Goal: Task Accomplishment & Management: Use online tool/utility

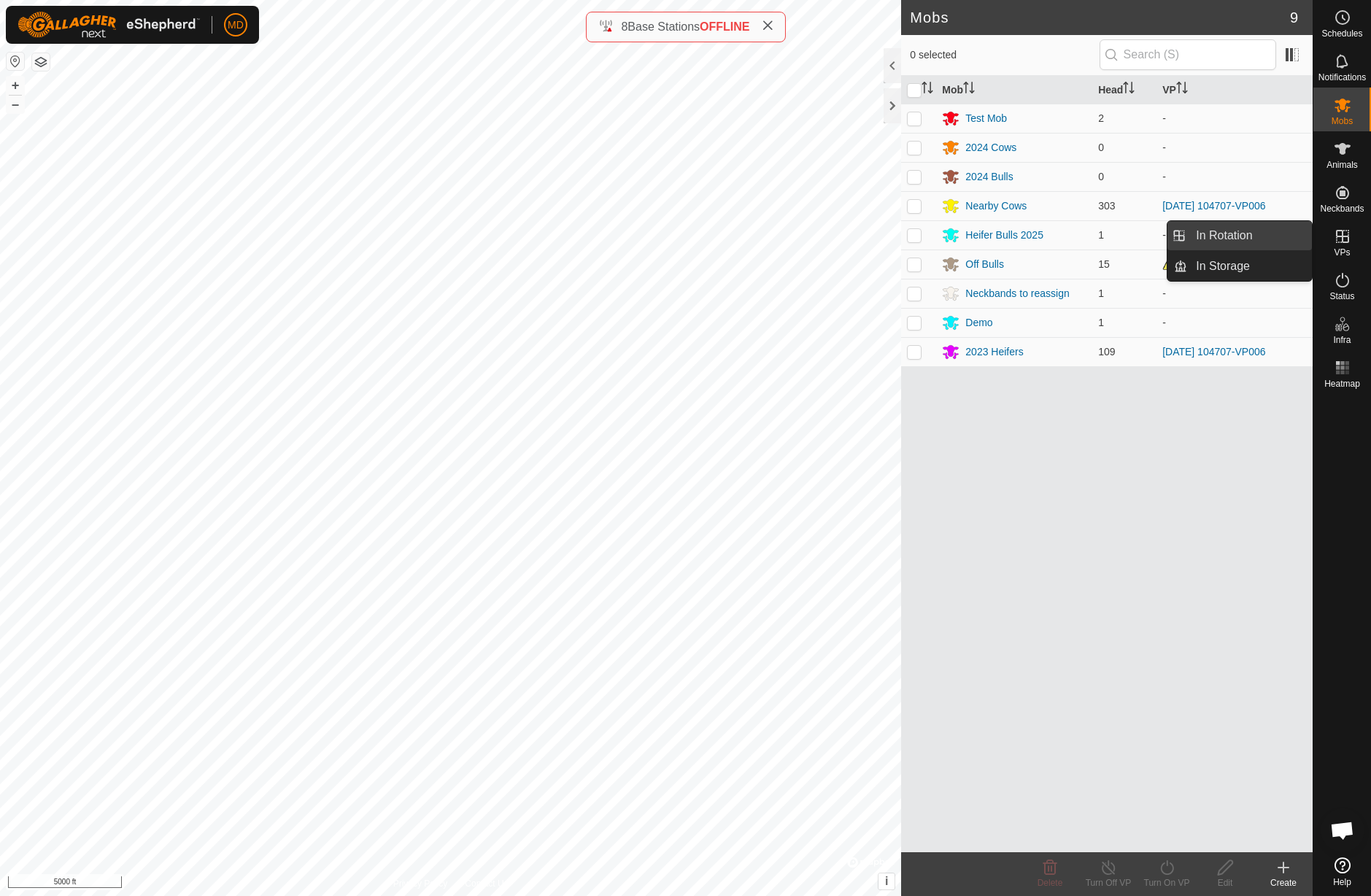
click at [1273, 232] on link "In Rotation" at bounding box center [1250, 236] width 125 height 29
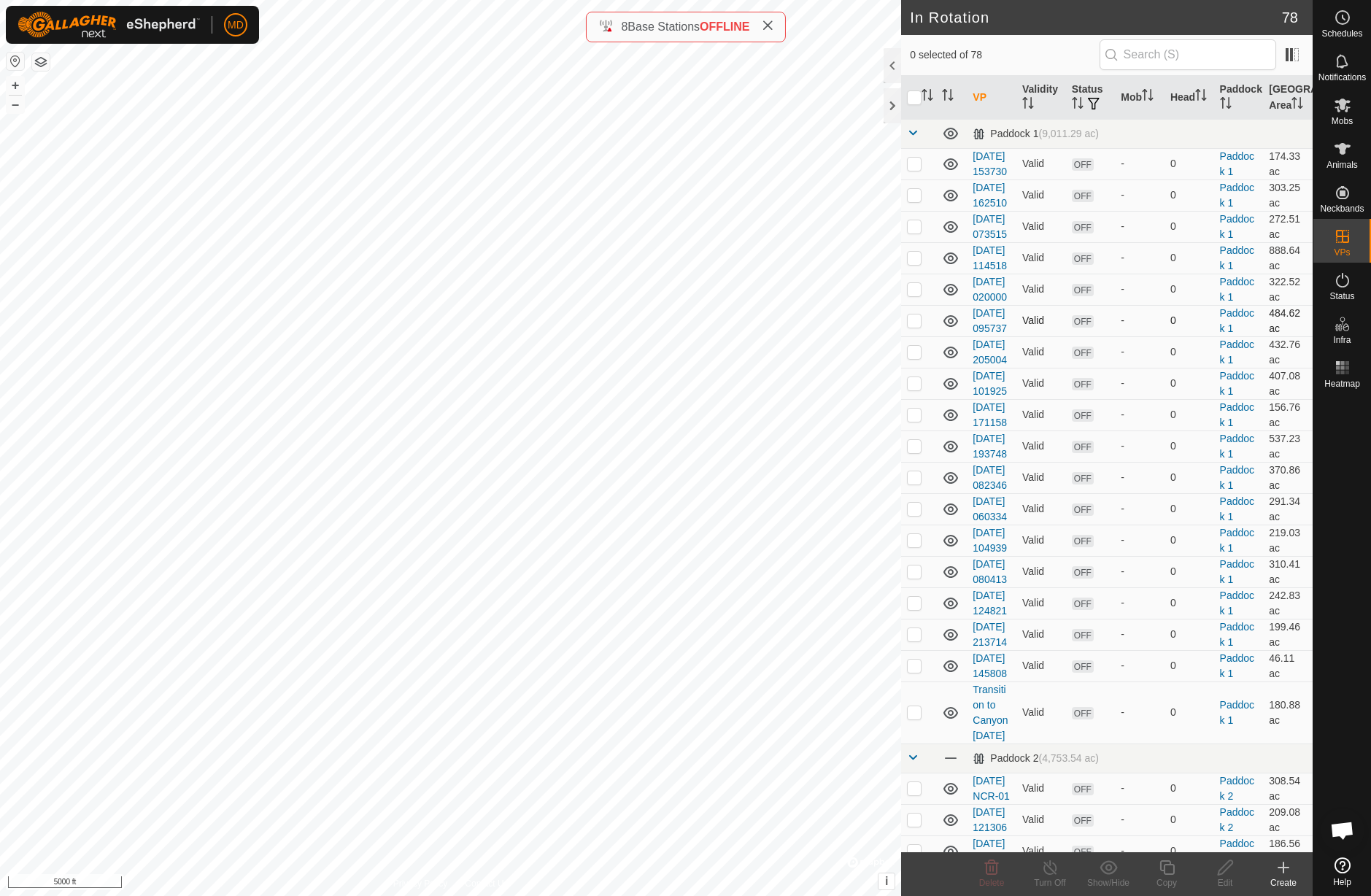
checkbox input "true"
click at [1170, 874] on icon at bounding box center [1166, 867] width 15 height 15
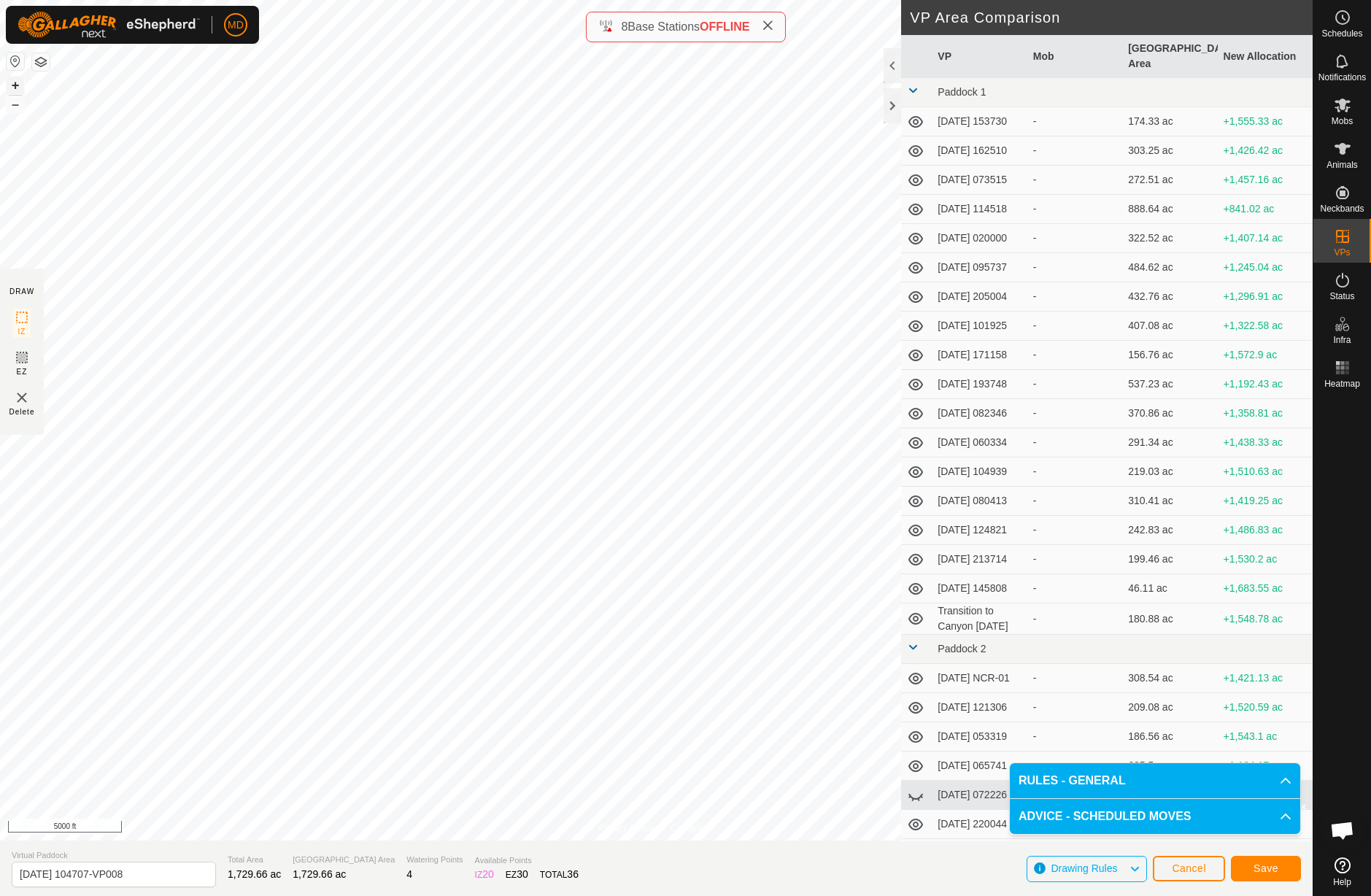
click at [16, 86] on button "+" at bounding box center [15, 85] width 18 height 18
click at [15, 86] on button "+" at bounding box center [15, 85] width 18 height 18
click at [1276, 871] on span "Save" at bounding box center [1266, 868] width 25 height 12
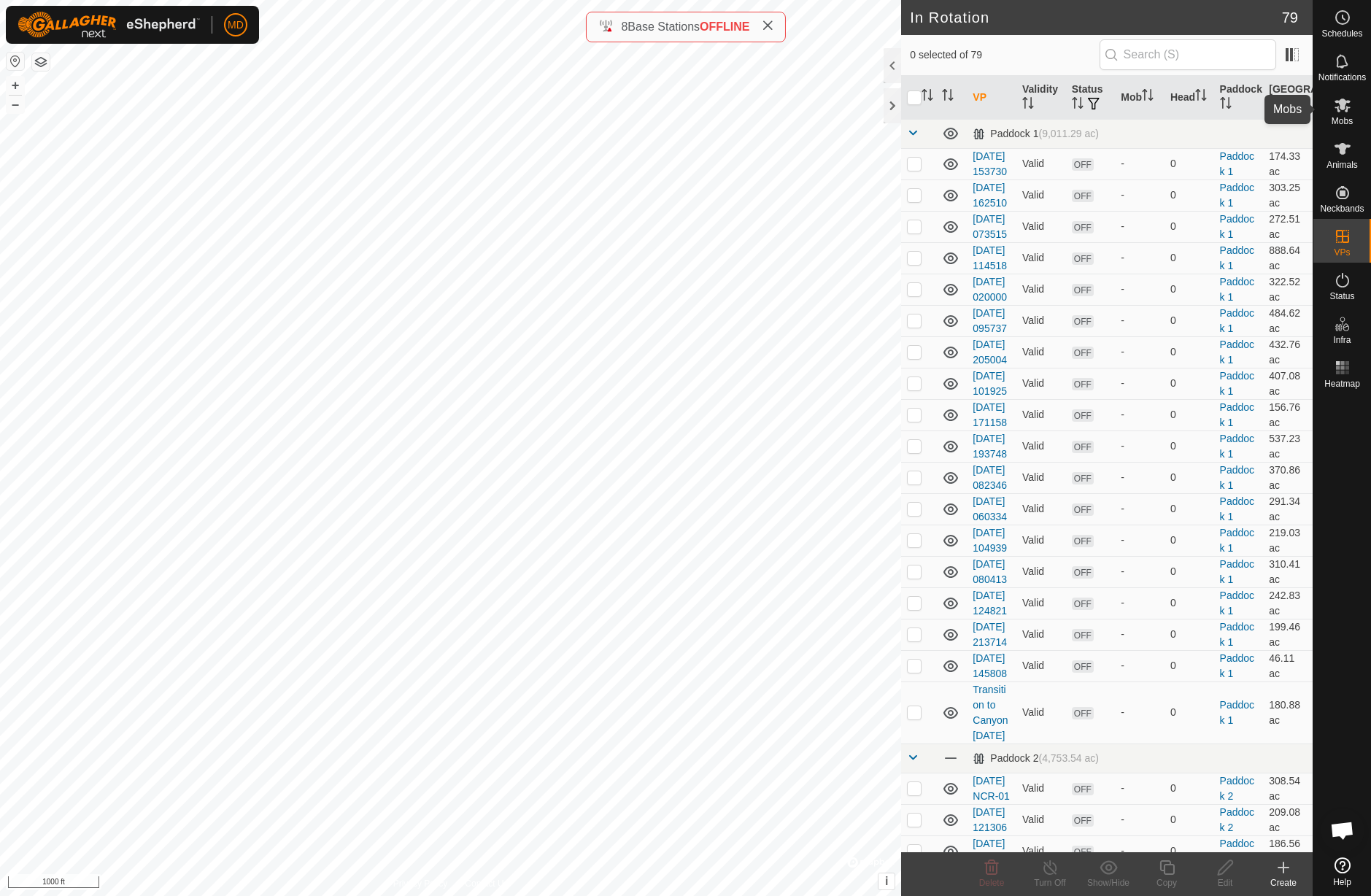
click at [1343, 110] on icon at bounding box center [1342, 105] width 18 height 18
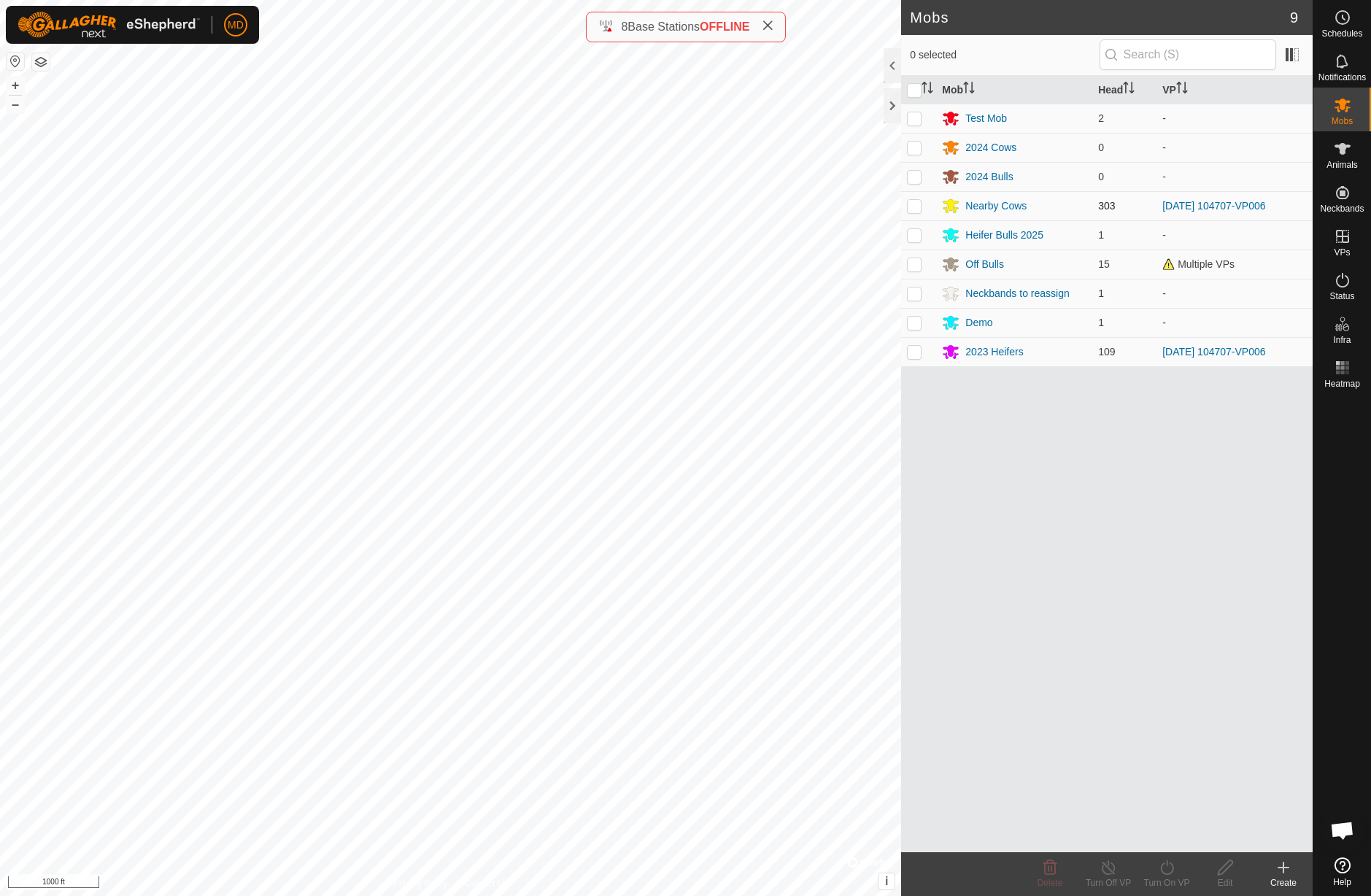
click at [917, 211] on p-checkbox at bounding box center [914, 205] width 15 height 12
checkbox input "true"
click at [915, 359] on td at bounding box center [918, 352] width 35 height 29
checkbox input "true"
click at [1167, 874] on icon at bounding box center [1167, 867] width 19 height 18
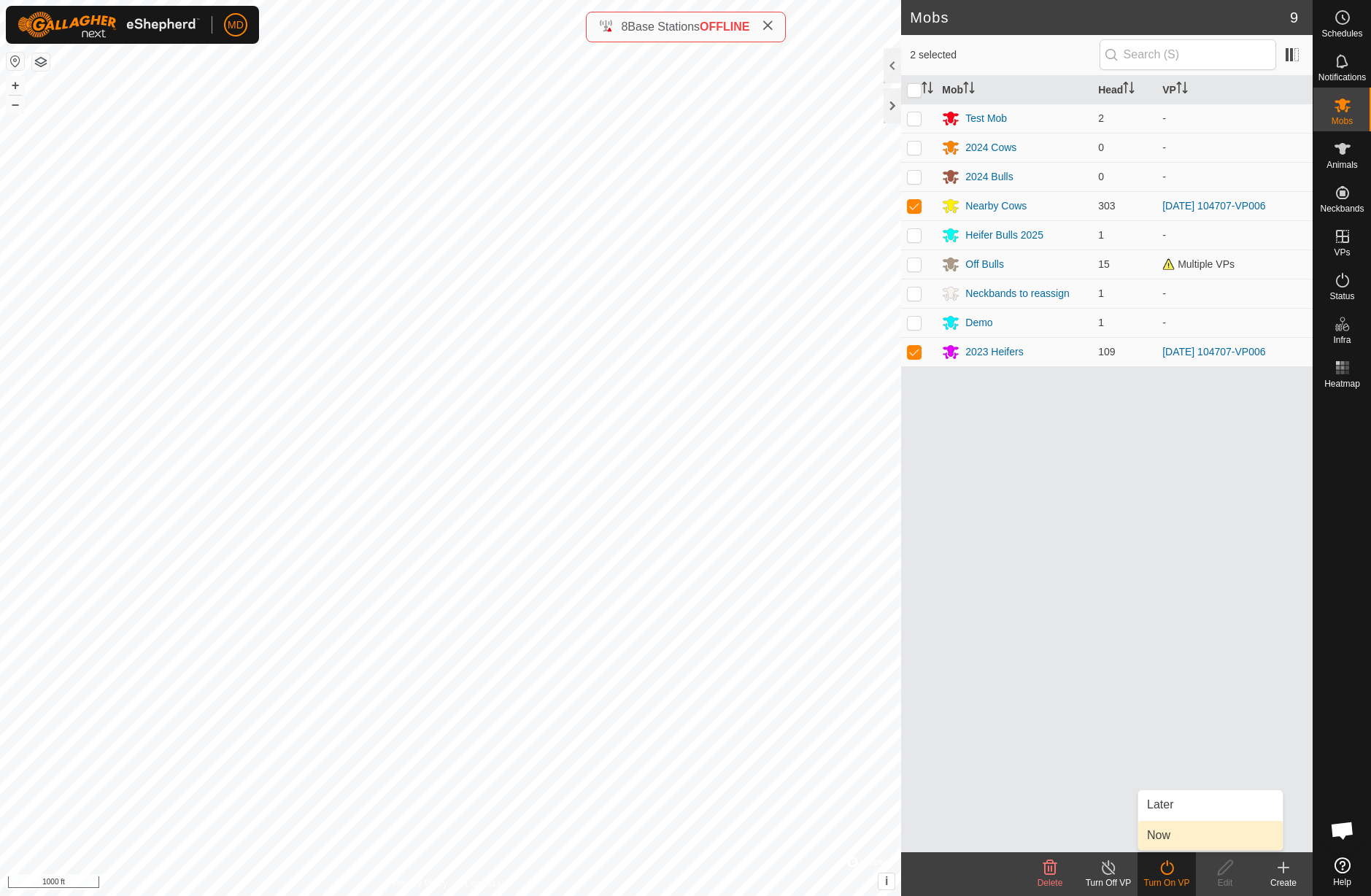
click at [1173, 840] on link "Now" at bounding box center [1210, 836] width 144 height 29
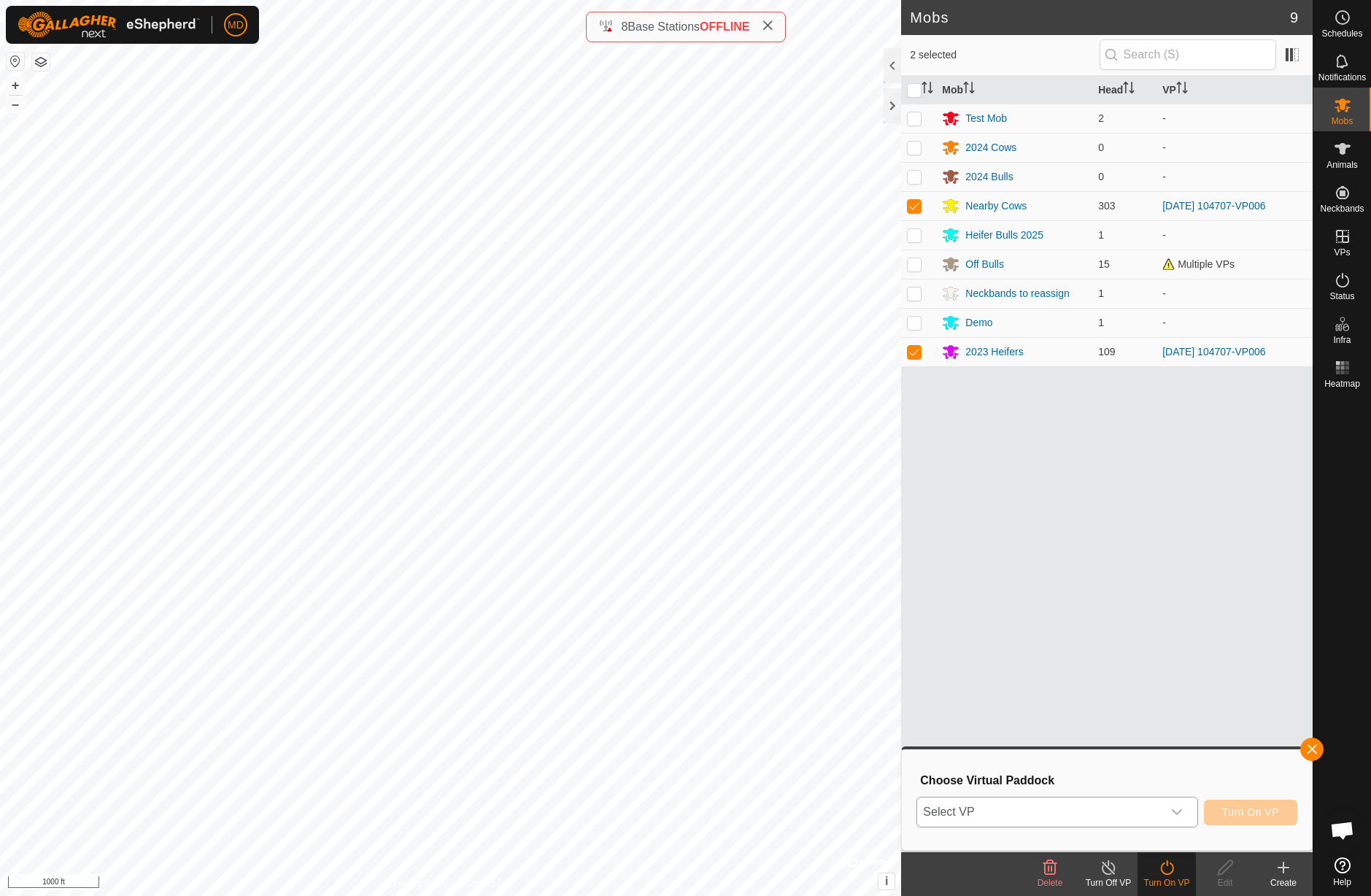
click at [1183, 813] on icon "dropdown trigger" at bounding box center [1176, 812] width 12 height 12
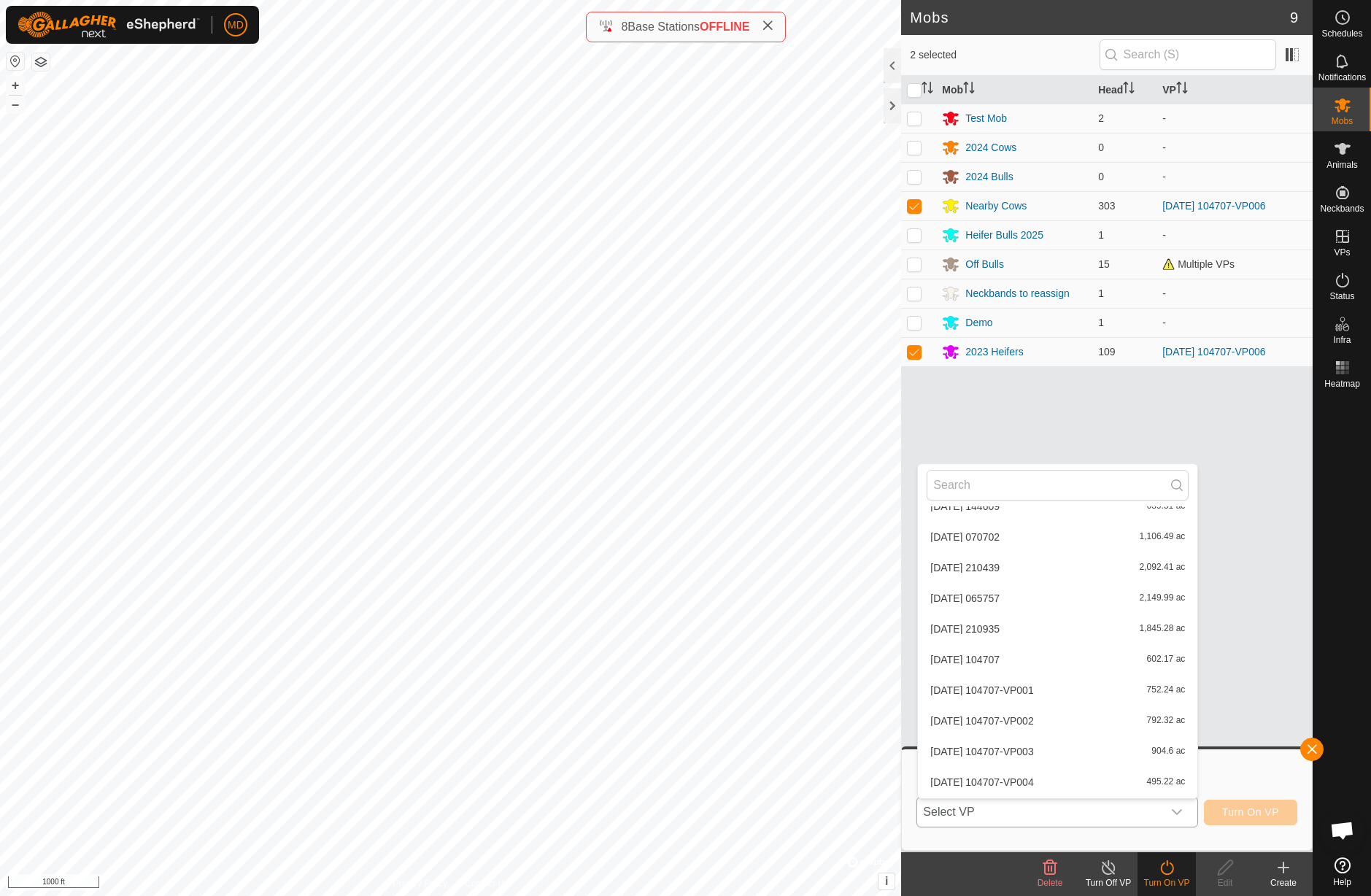
scroll to position [2262, 0]
click at [18, 111] on button "–" at bounding box center [15, 104] width 18 height 18
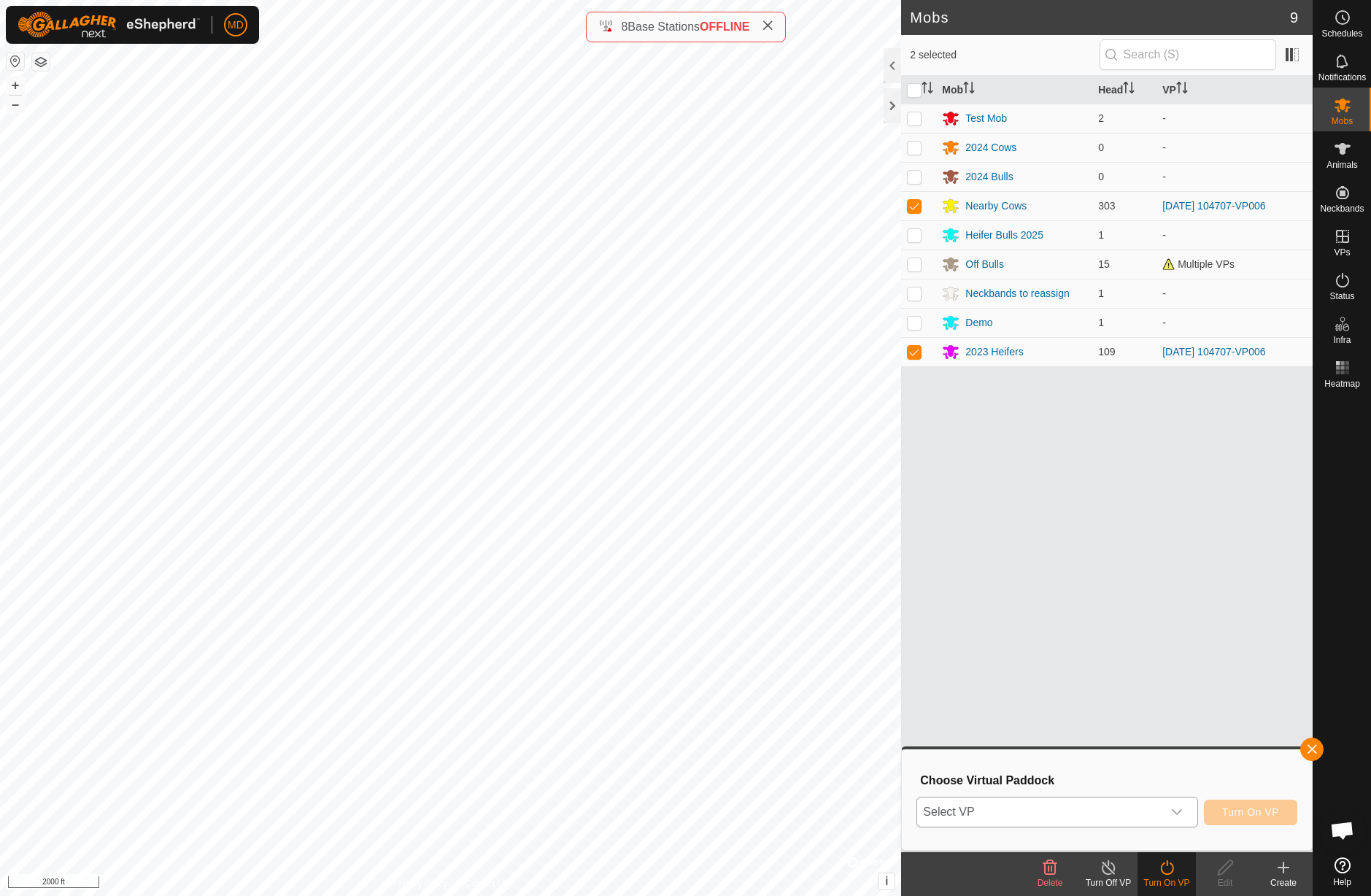
click at [1176, 811] on icon "dropdown trigger" at bounding box center [1176, 812] width 12 height 12
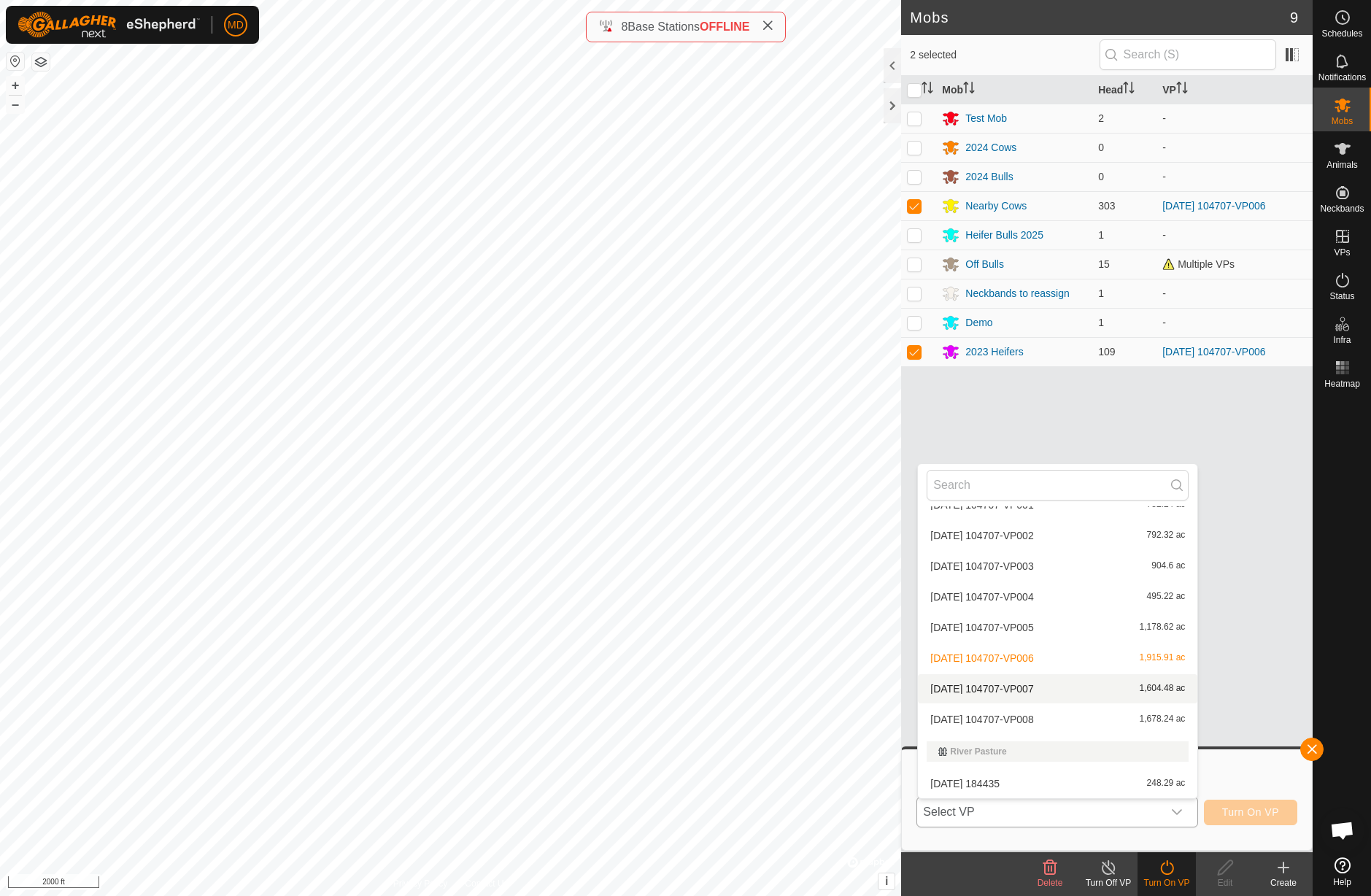
click at [1144, 692] on li "[DATE] 104707-VP007 1,604.48 ac" at bounding box center [1058, 689] width 280 height 29
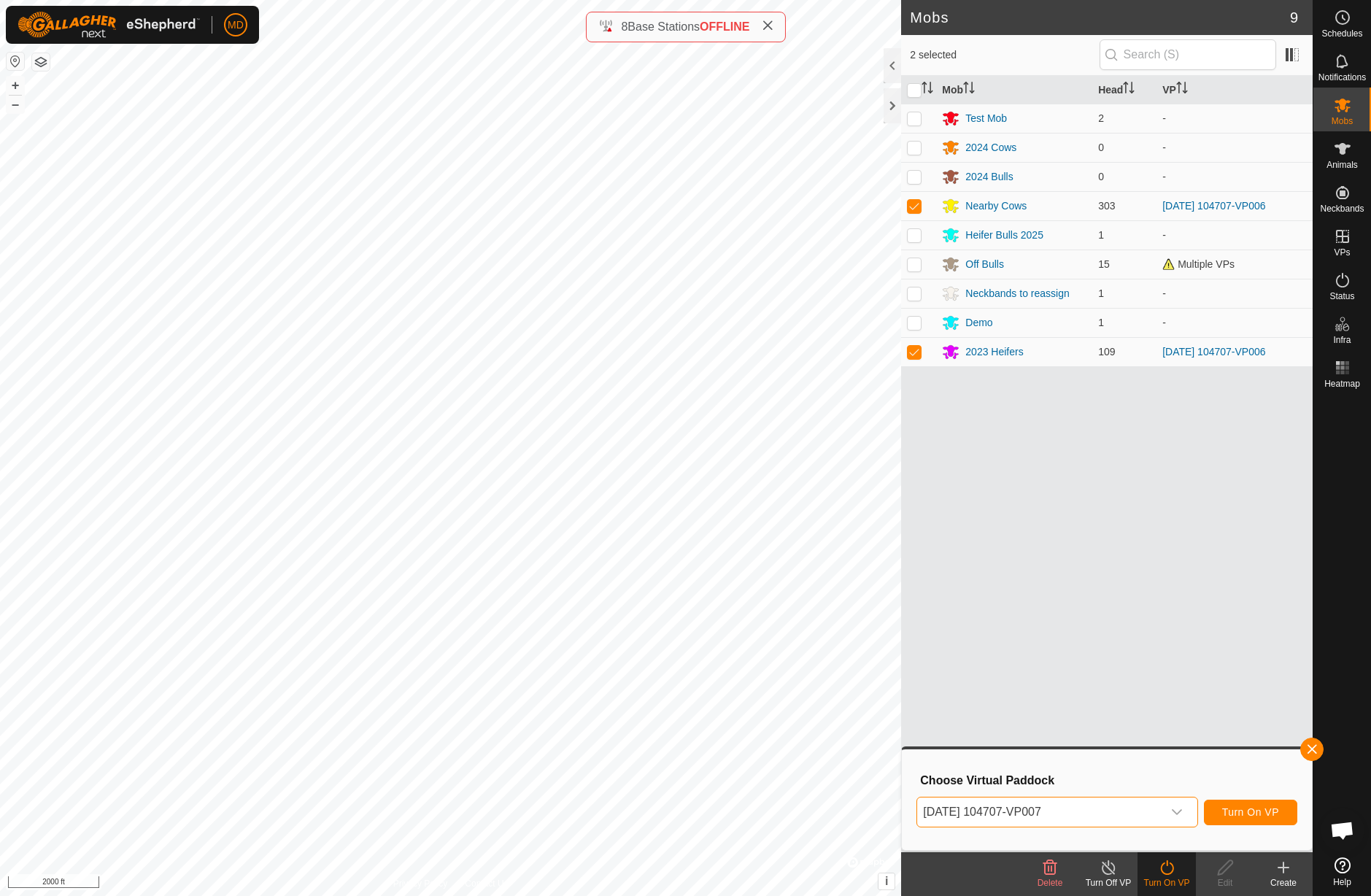
click at [1259, 815] on span "Turn On VP" at bounding box center [1251, 812] width 57 height 12
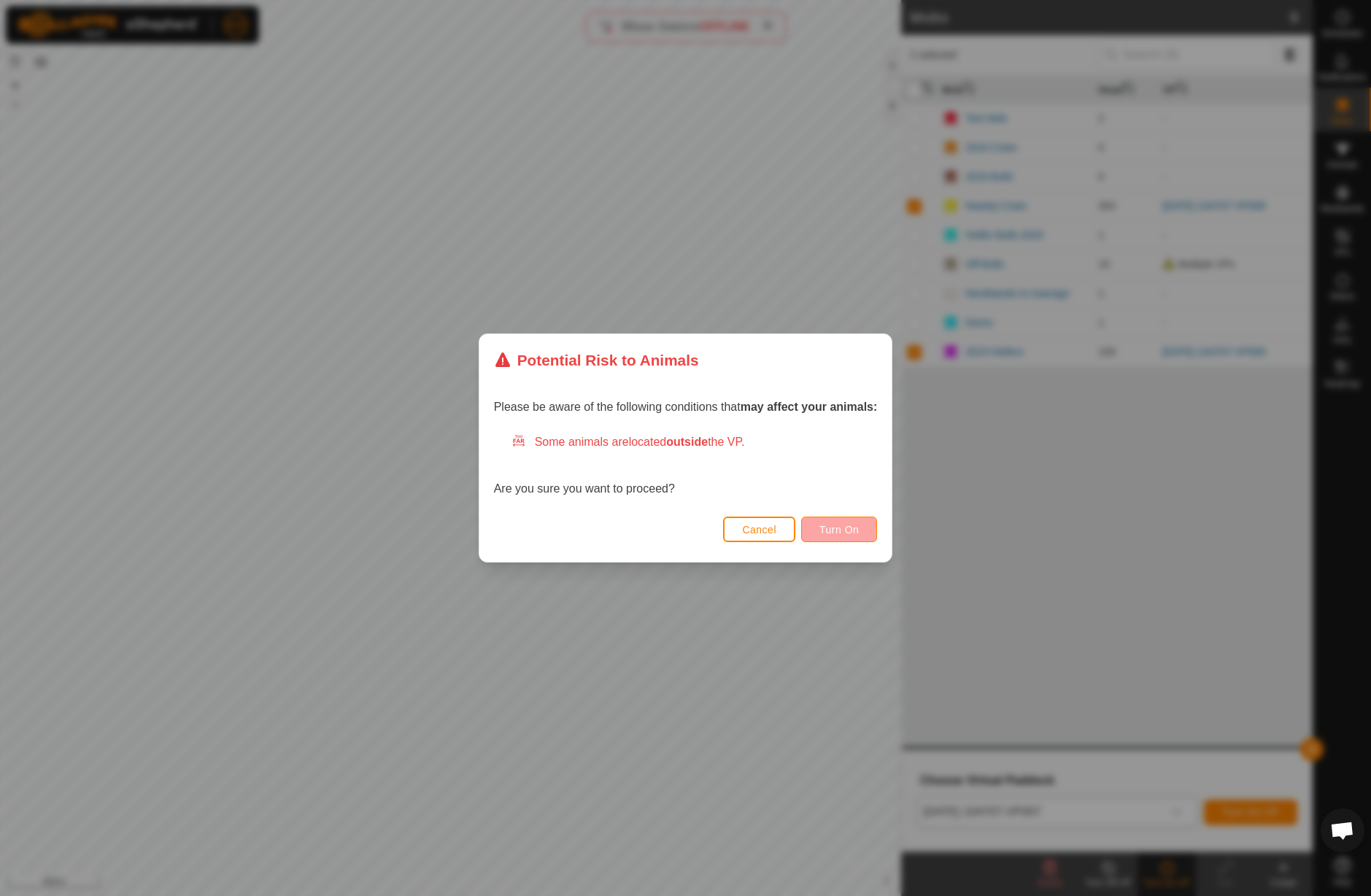
click at [841, 531] on span "Turn On" at bounding box center [839, 529] width 39 height 12
